Goal: Information Seeking & Learning: Find specific page/section

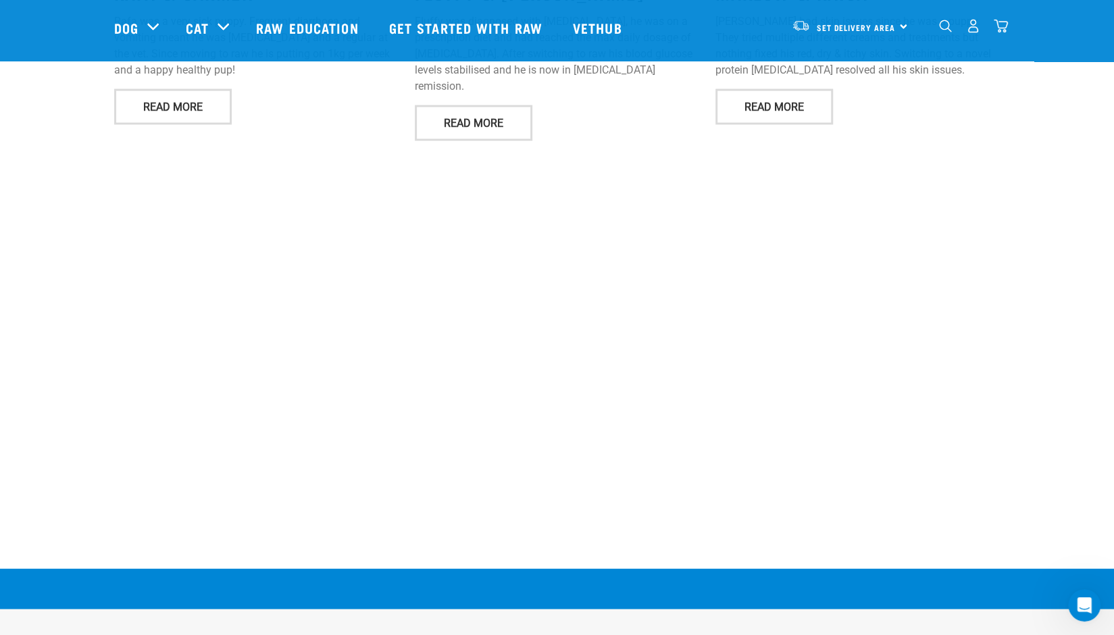
scroll to position [2004, 0]
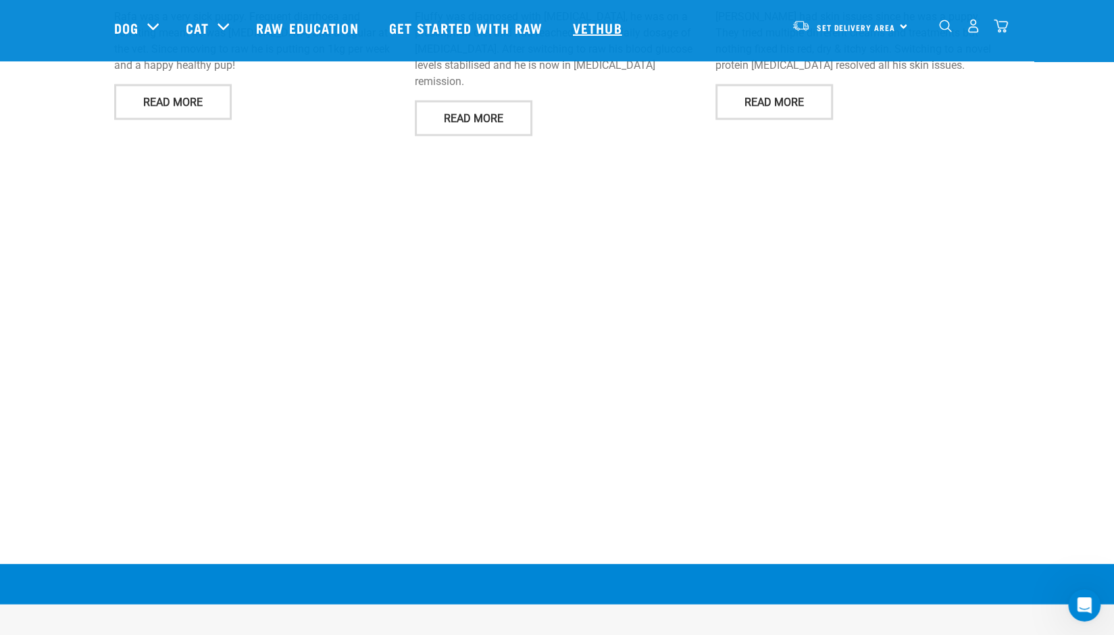
click at [609, 25] on link "Vethub" at bounding box center [599, 28] width 80 height 54
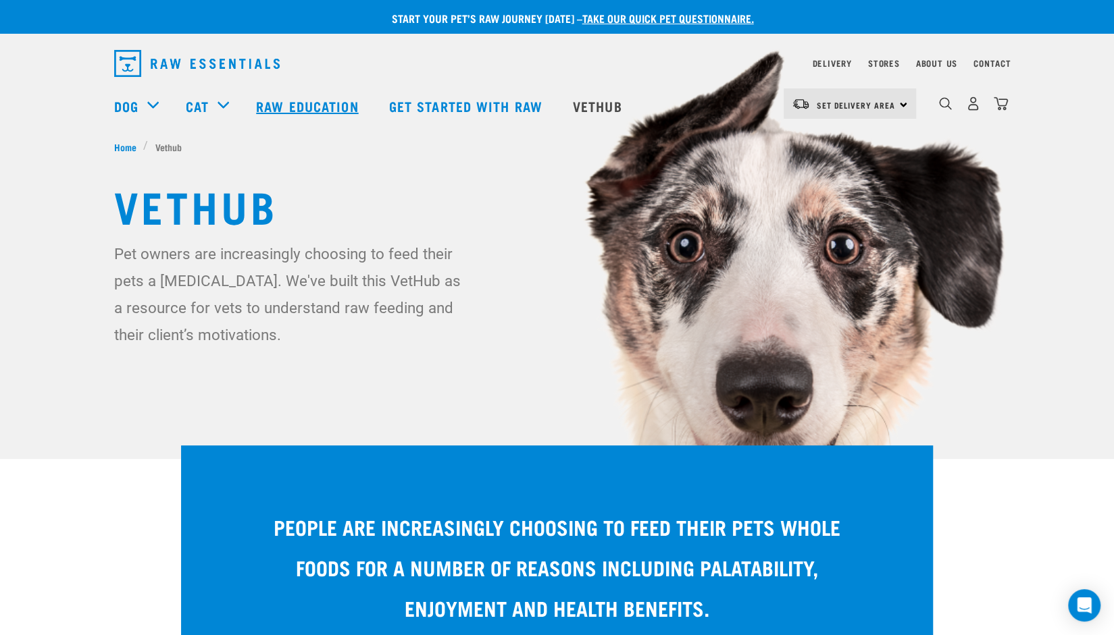
click at [317, 107] on link "Raw Education" at bounding box center [308, 106] width 132 height 54
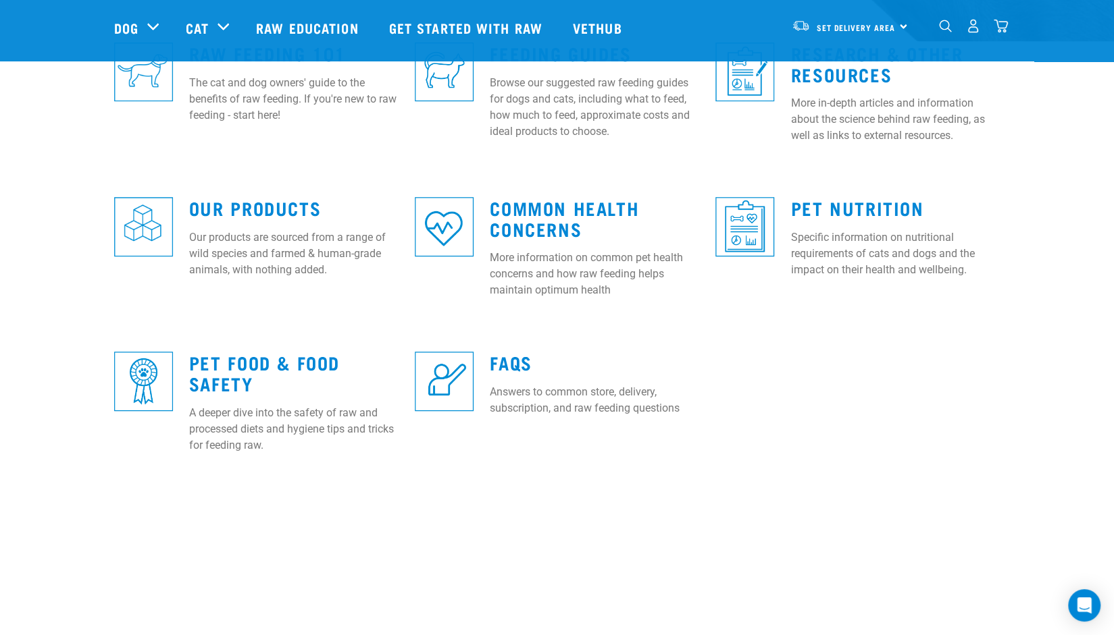
scroll to position [430, 0]
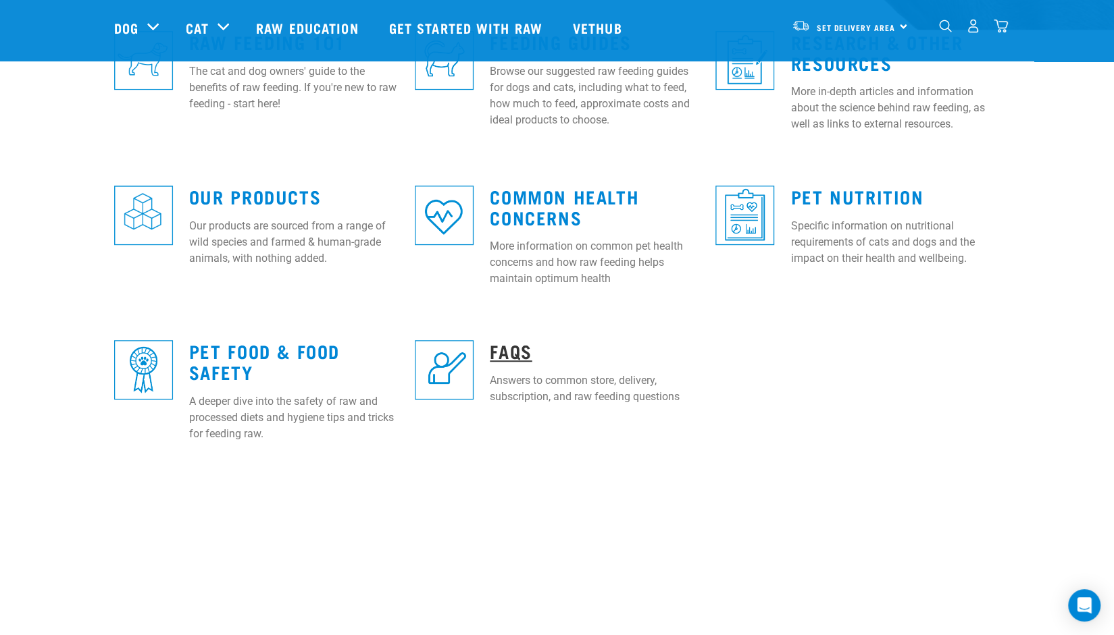
click at [519, 356] on link "FAQs" at bounding box center [511, 351] width 42 height 10
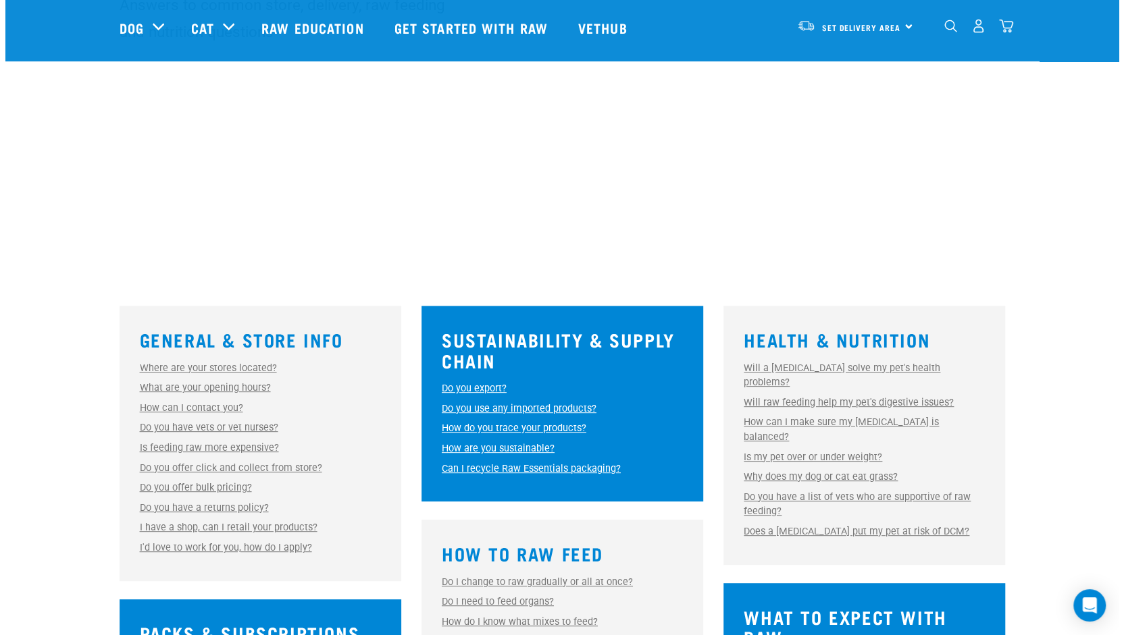
scroll to position [151, 0]
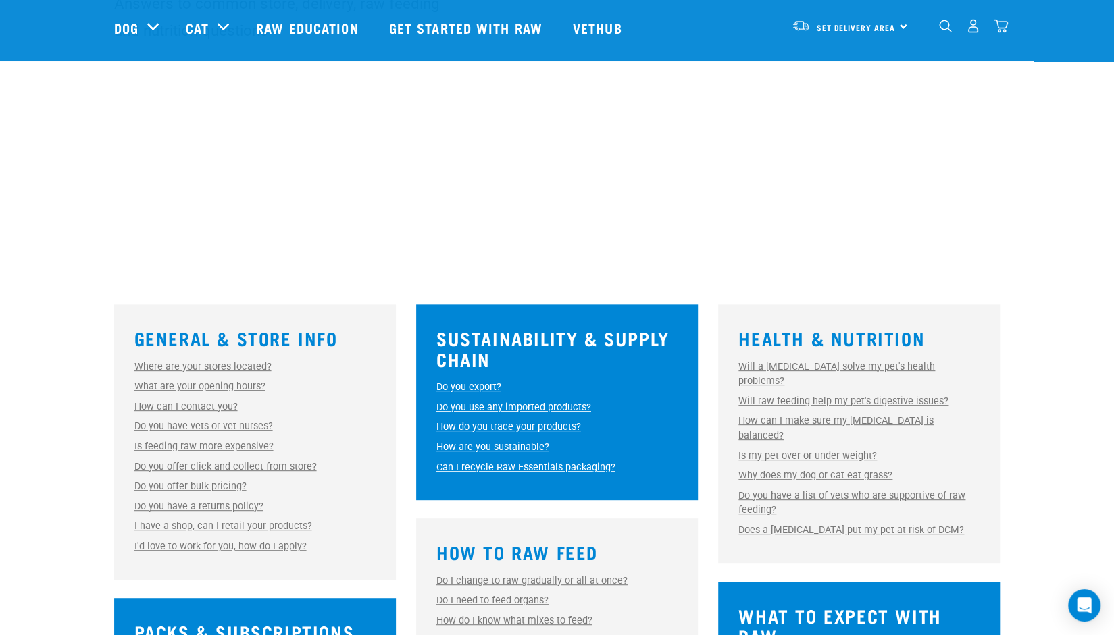
click at [233, 365] on link "Where are your stores located?" at bounding box center [202, 366] width 137 height 11
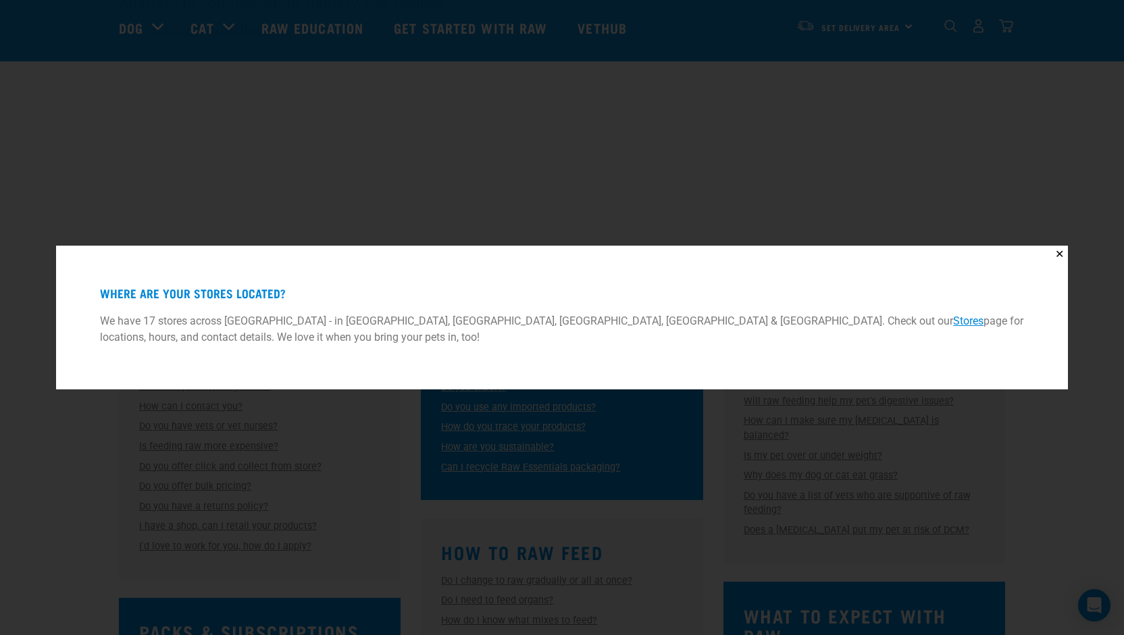
click at [953, 320] on link "Stores" at bounding box center [968, 321] width 30 height 13
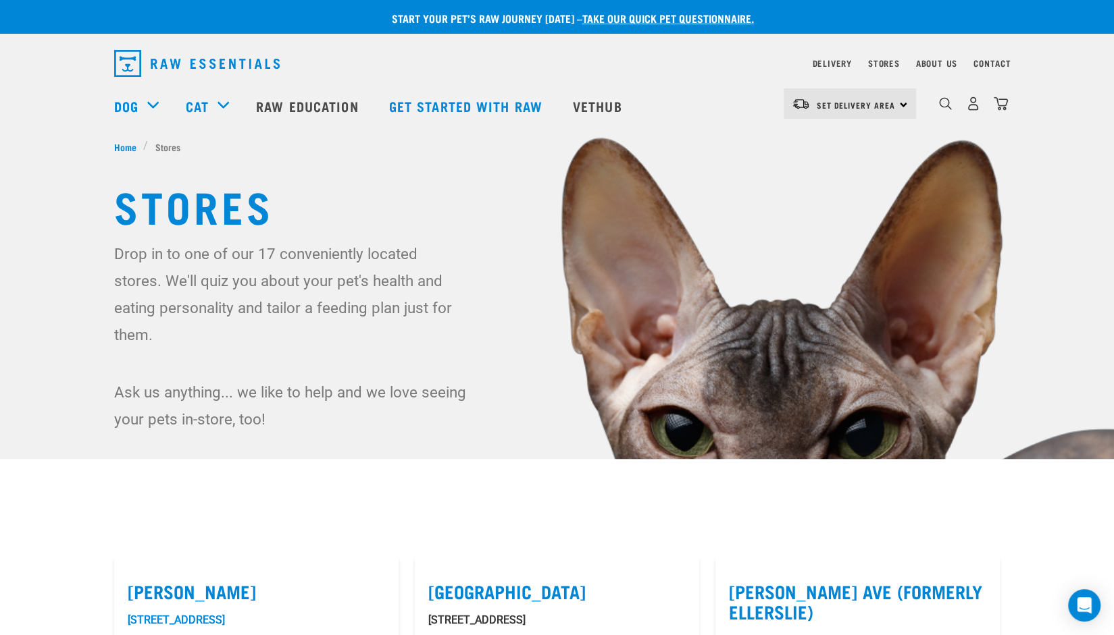
scroll to position [19, 0]
